Goal: Find specific page/section: Find specific page/section

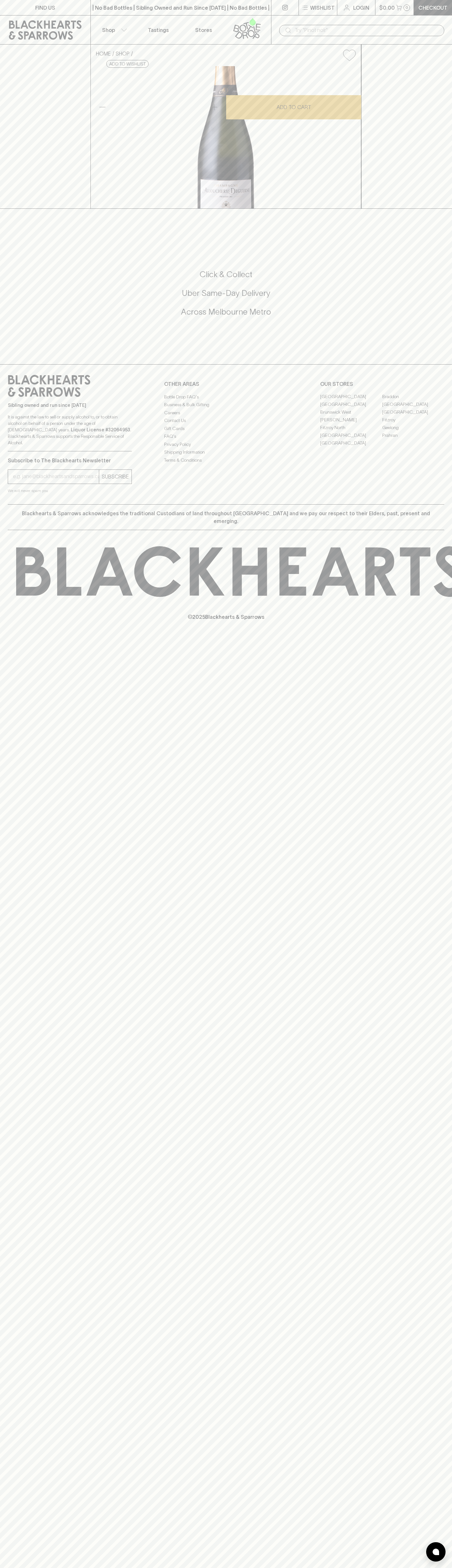
click at [196, 16] on link "Stores" at bounding box center [203, 29] width 45 height 29
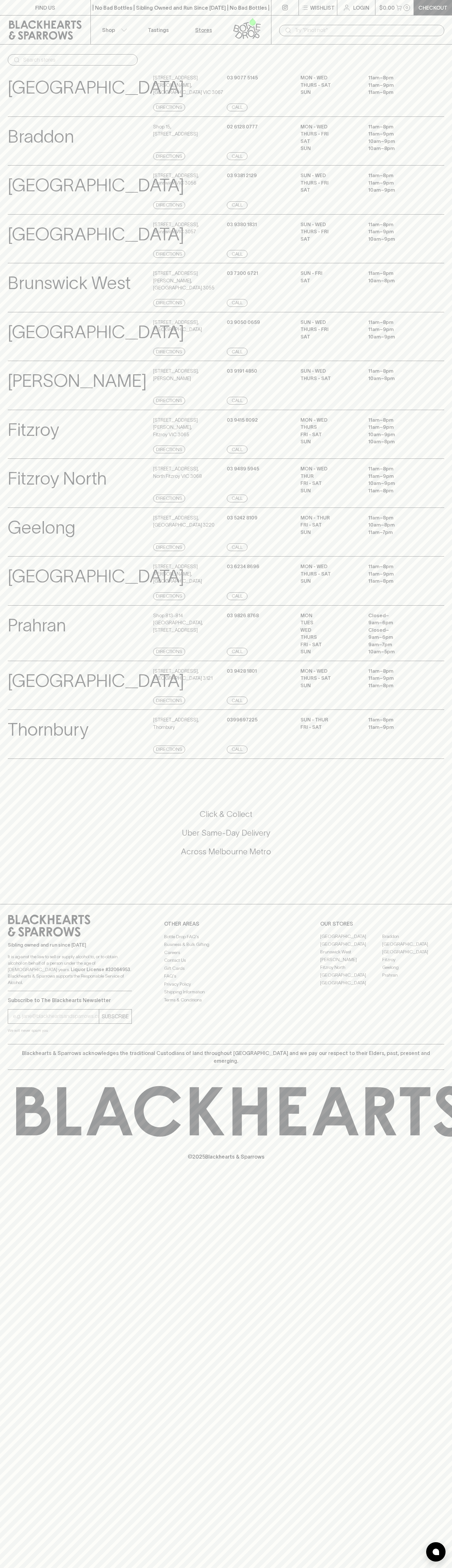
click at [385, 1567] on html "FIND US | No Bad Bottles | Sibling Owned and Run Since [DATE] | No Bad Bottles …" at bounding box center [226, 784] width 452 height 1568
click at [4, 459] on div "Fitzroy View Store Details [STREET_ADDRESS][PERSON_NAME] Directions [PHONE_NUMB…" at bounding box center [226, 434] width 452 height 49
